Goal: Find specific page/section: Find specific page/section

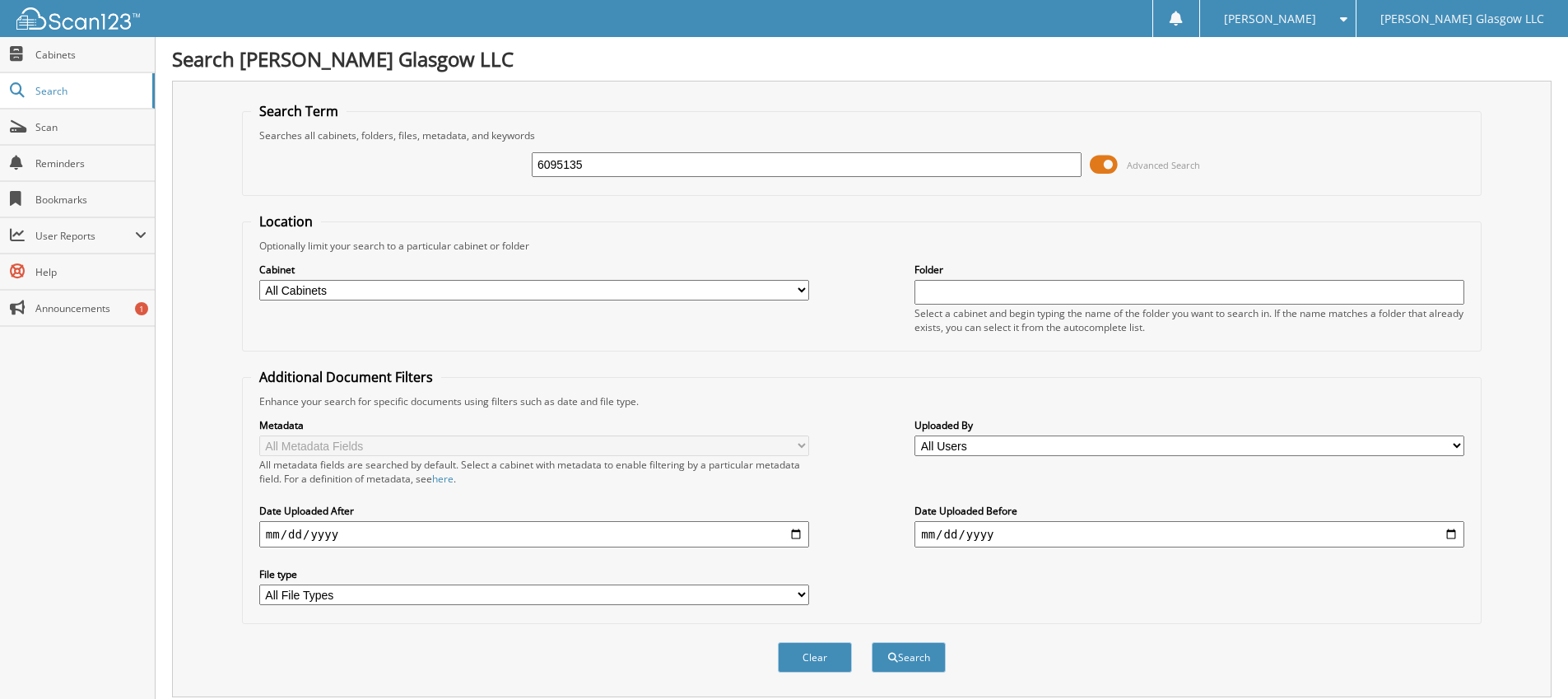
type input "6095135"
click at [871, 642] on button "Search" at bounding box center [908, 657] width 74 height 31
click at [1108, 168] on span at bounding box center [1103, 164] width 28 height 25
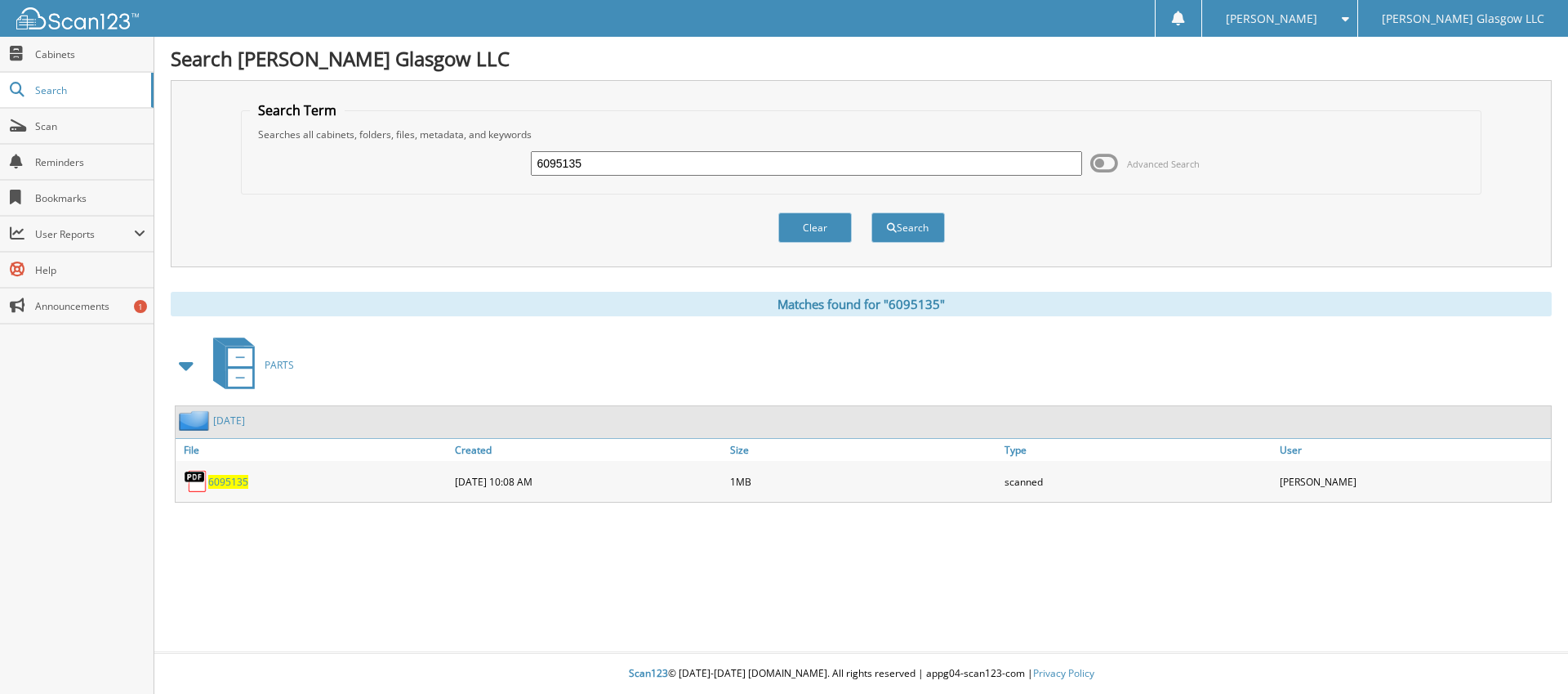
click at [235, 483] on span "6095135" at bounding box center [228, 482] width 40 height 14
click at [1117, 376] on div "PARTS" at bounding box center [861, 365] width 1381 height 65
drag, startPoint x: 612, startPoint y: 163, endPoint x: 0, endPoint y: 163, distance: 612.0
click at [0, 163] on body "[PERSON_NAME] Settings Logout [PERSON_NAME] Glasgow LLC Close Cabinets Search S…" at bounding box center [784, 347] width 1568 height 694
type input "6089578"
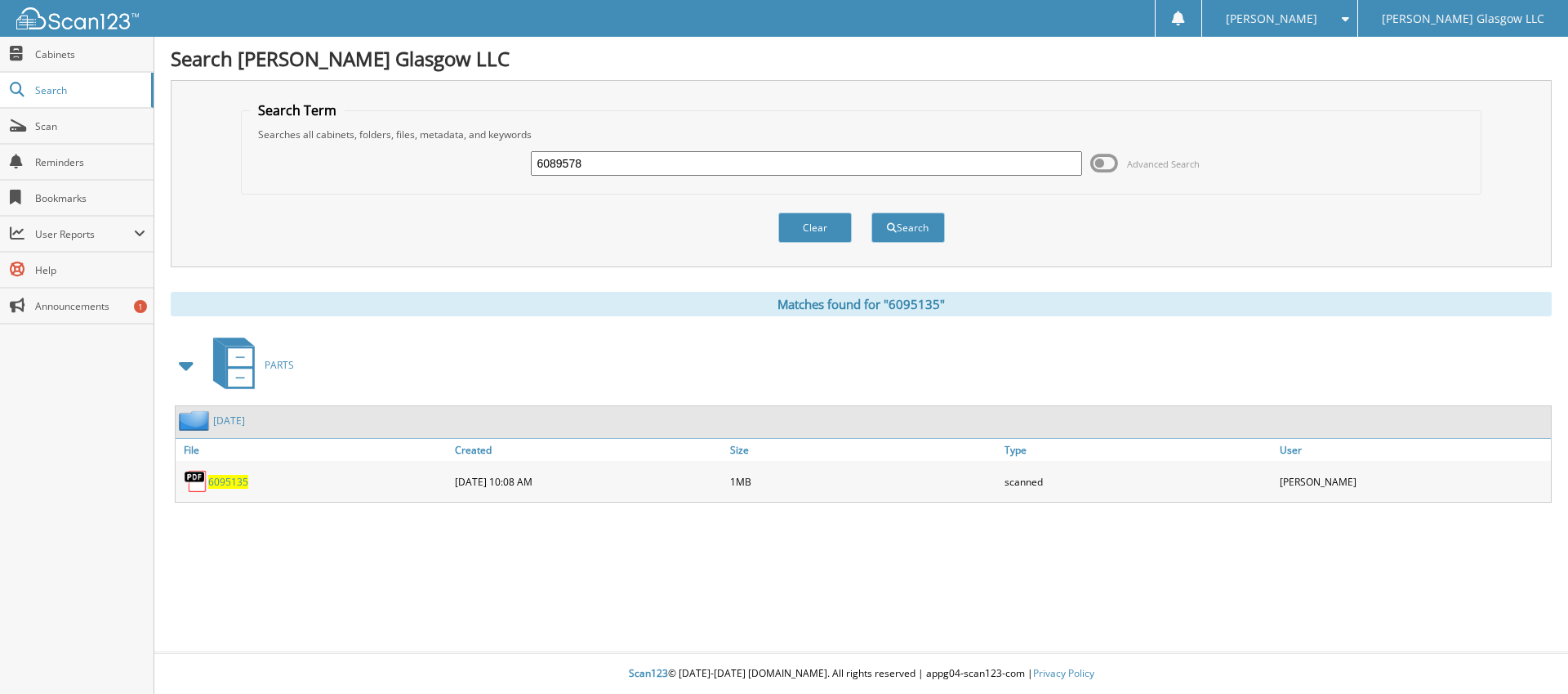
click at [872, 212] on button "Search" at bounding box center [908, 227] width 73 height 30
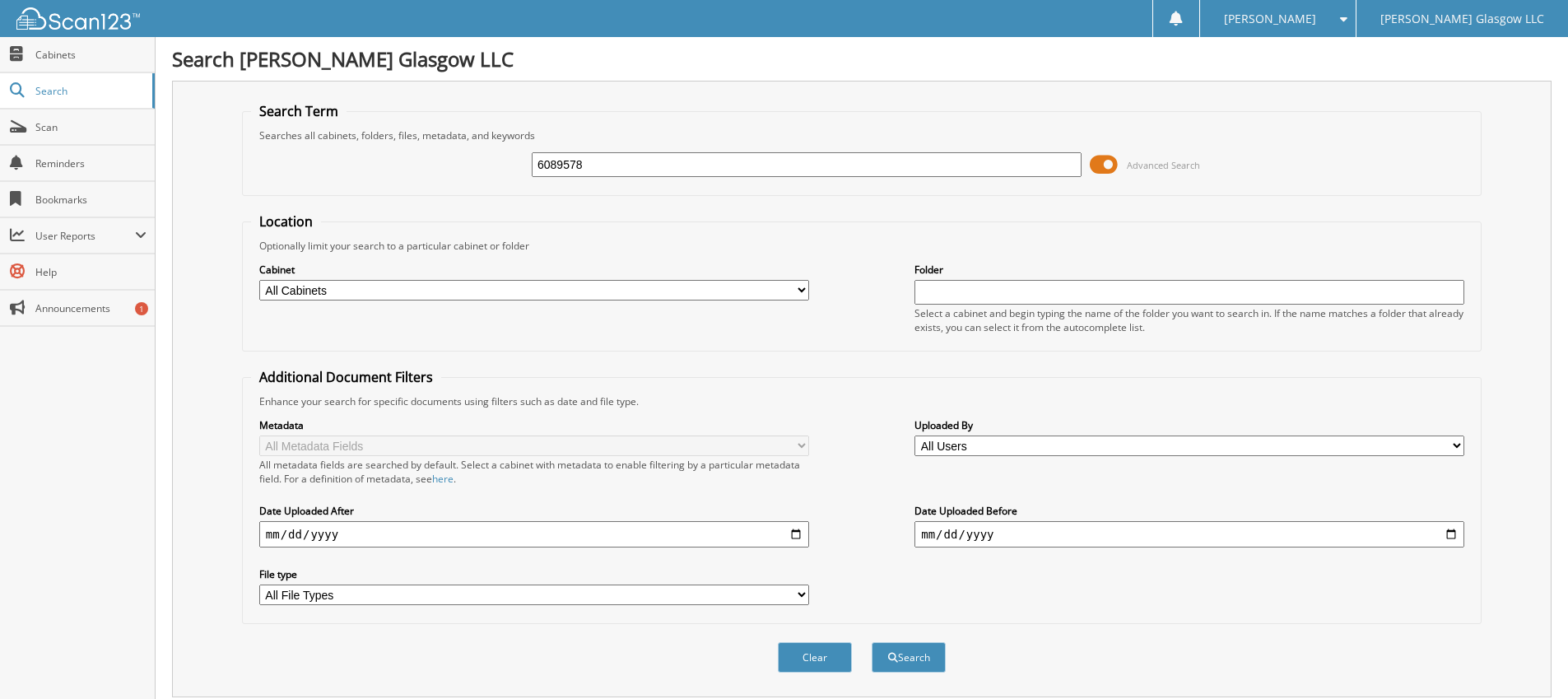
click at [1097, 161] on span at bounding box center [1103, 164] width 28 height 25
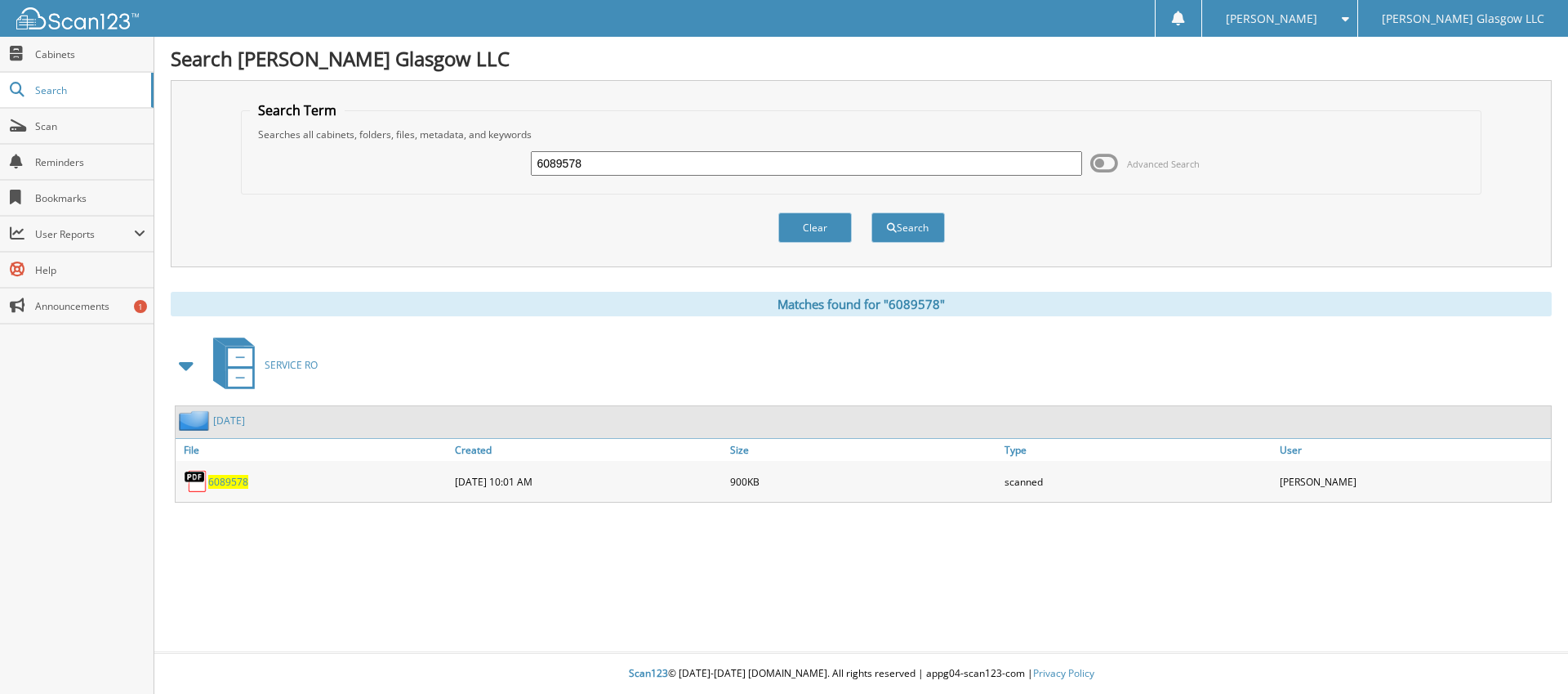
click at [215, 483] on span "6089578" at bounding box center [228, 482] width 40 height 14
click at [706, 170] on input "6089578" at bounding box center [806, 162] width 551 height 24
type input "6"
type input "6084726"
click at [872, 212] on button "Search" at bounding box center [908, 227] width 73 height 30
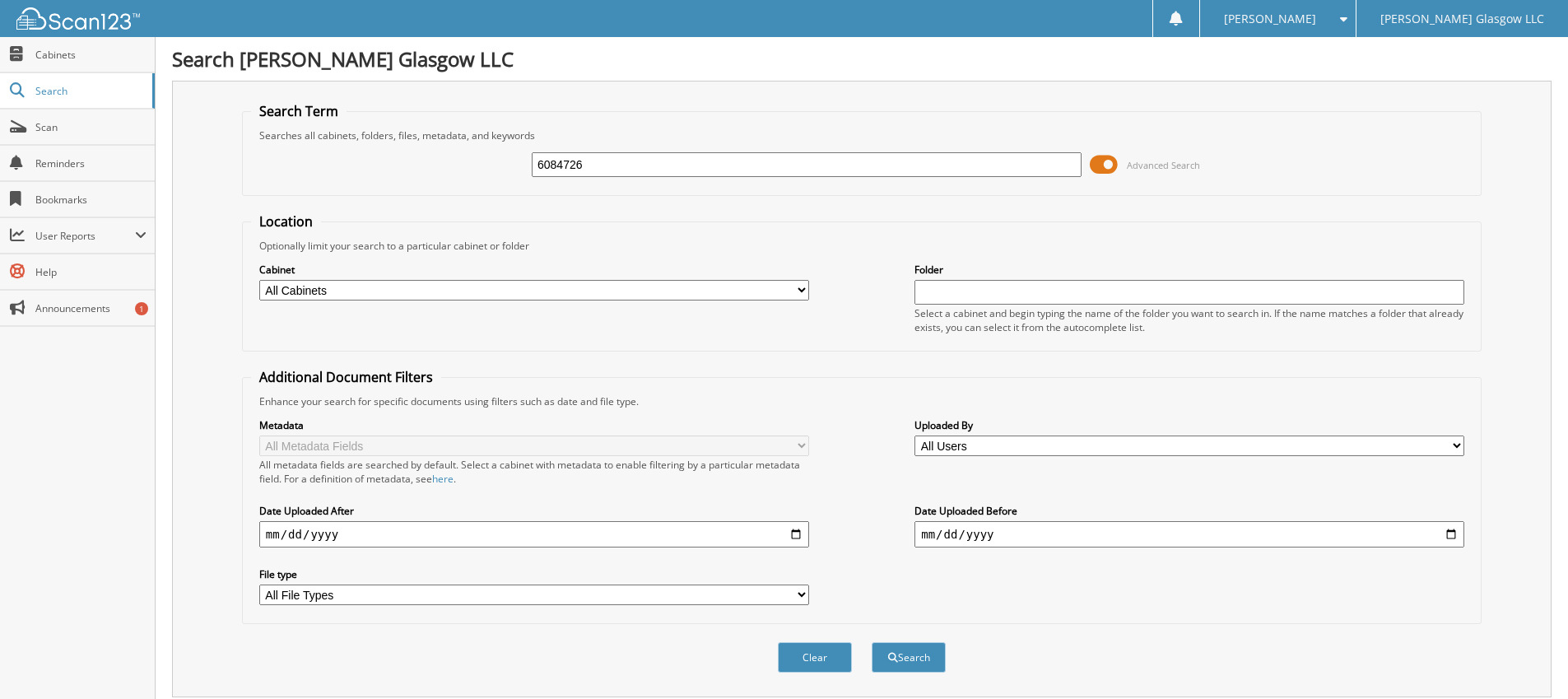
click at [1107, 166] on span at bounding box center [1103, 164] width 28 height 25
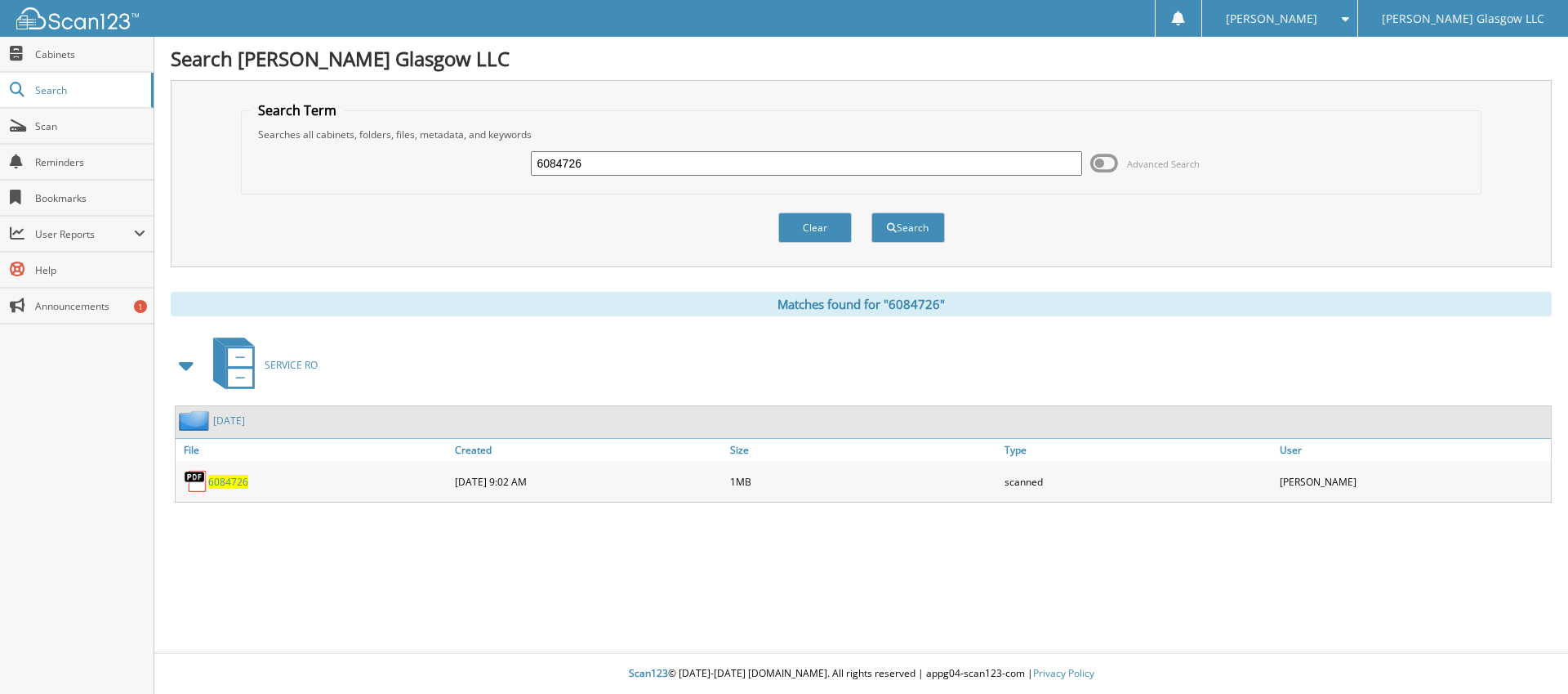
click at [230, 481] on span "6084726" at bounding box center [228, 482] width 40 height 14
